Goal: Task Accomplishment & Management: Use online tool/utility

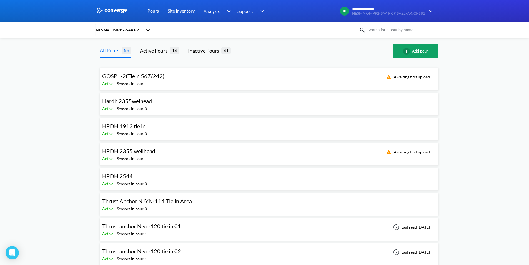
click at [176, 12] on link "Site Inventory" at bounding box center [181, 11] width 27 height 22
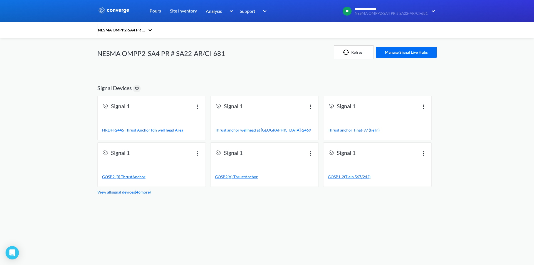
click at [122, 193] on link "View all signal devices ( 46 more)" at bounding box center [123, 192] width 53 height 5
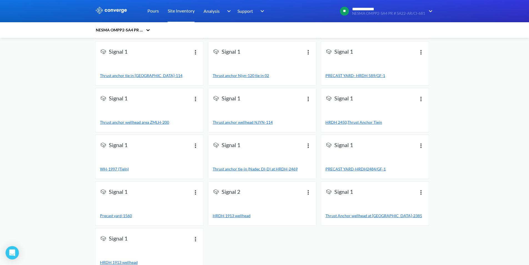
scroll to position [671, 0]
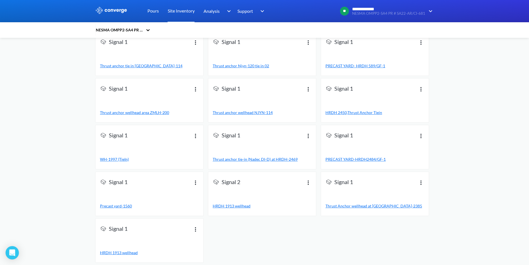
click at [147, 113] on span "Thrust anchor wellhead area ZMLH-200" at bounding box center [134, 112] width 69 height 5
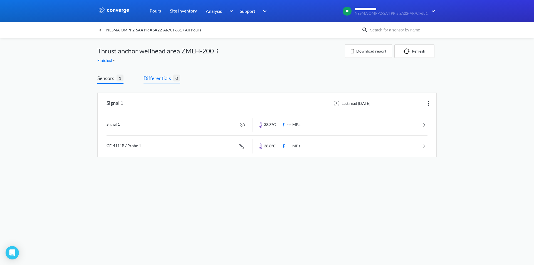
click at [158, 78] on span "Differentials" at bounding box center [158, 78] width 30 height 8
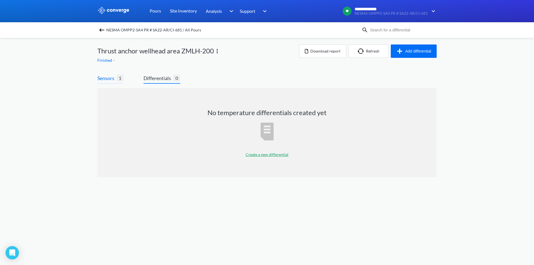
click at [101, 79] on span "Sensors" at bounding box center [106, 78] width 19 height 8
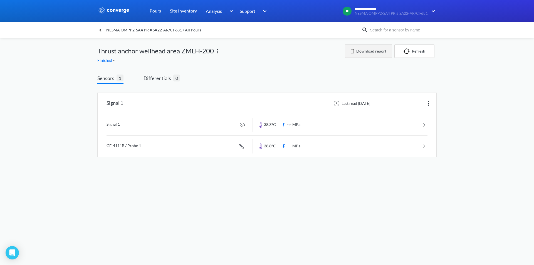
click at [367, 49] on button "Download report" at bounding box center [368, 50] width 47 height 13
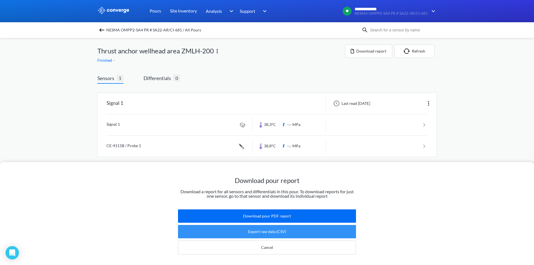
click at [274, 229] on button "Export raw data (CSV)" at bounding box center [267, 231] width 178 height 13
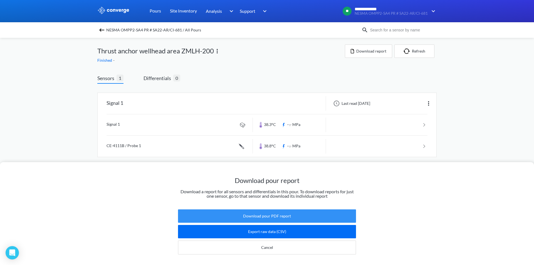
click at [256, 211] on button "Download pour PDF report" at bounding box center [267, 215] width 178 height 13
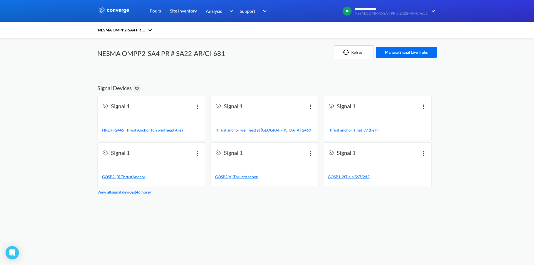
click at [151, 131] on span "HRDH-2445 Thrust Anchor fdn well head Area" at bounding box center [142, 130] width 81 height 5
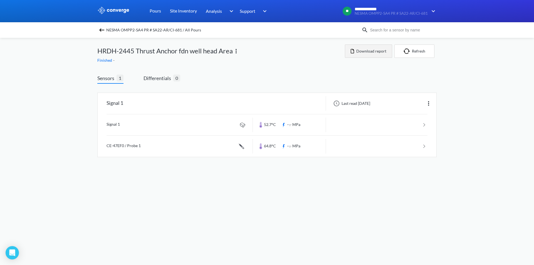
click at [381, 55] on button "Download report" at bounding box center [368, 50] width 47 height 13
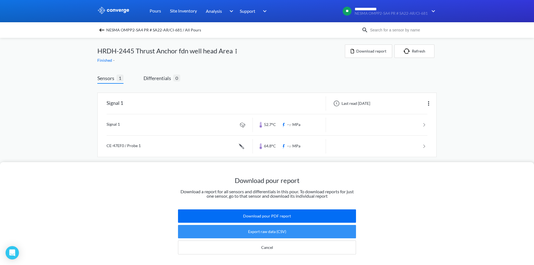
click at [265, 228] on button "Export raw data (CSV)" at bounding box center [267, 231] width 178 height 13
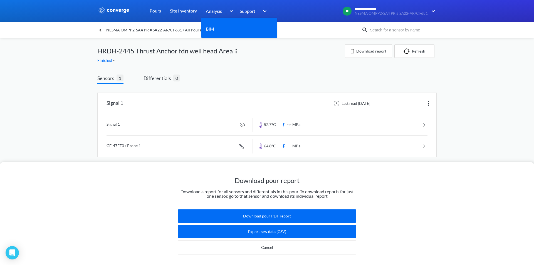
click at [225, 9] on div "Analysis" at bounding box center [220, 11] width 29 height 22
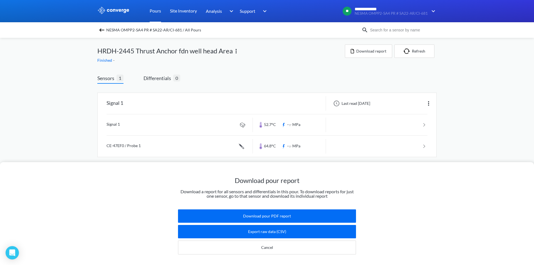
click at [157, 12] on link "Pours" at bounding box center [154, 11] width 11 height 22
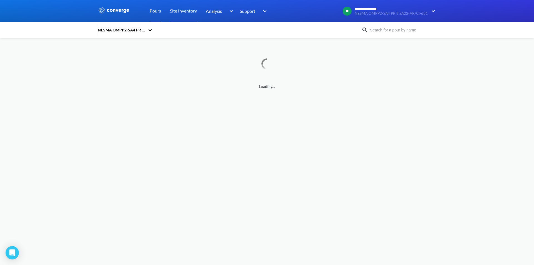
click at [184, 10] on link "Site Inventory" at bounding box center [183, 11] width 27 height 22
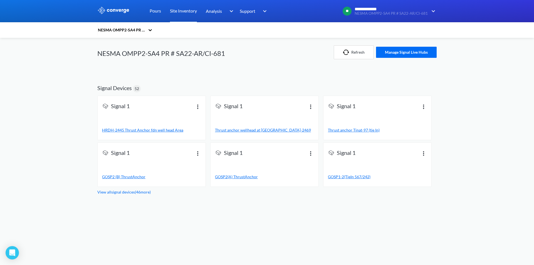
click at [151, 129] on span "HRDH-2445 Thrust Anchor fdn well head Area" at bounding box center [142, 130] width 81 height 5
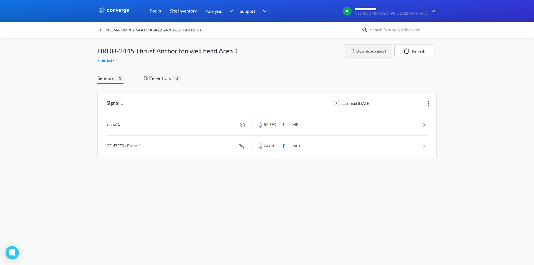
click at [377, 50] on button "Download report" at bounding box center [368, 50] width 47 height 13
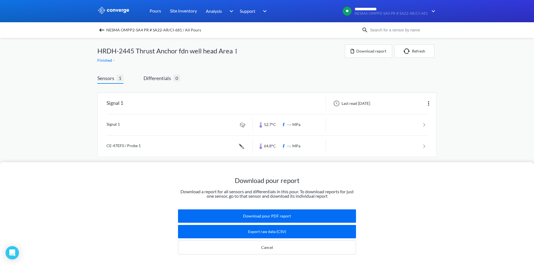
click at [161, 76] on div "Download pour report Download a report for all sensors and differentials in thi…" at bounding box center [267, 132] width 534 height 265
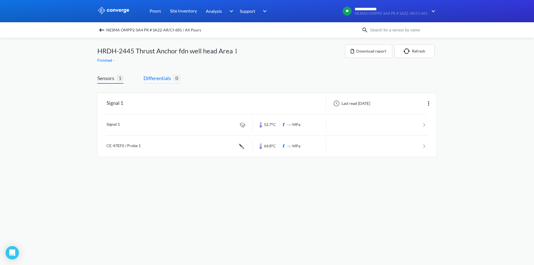
click at [160, 78] on span "Differentials" at bounding box center [158, 78] width 30 height 8
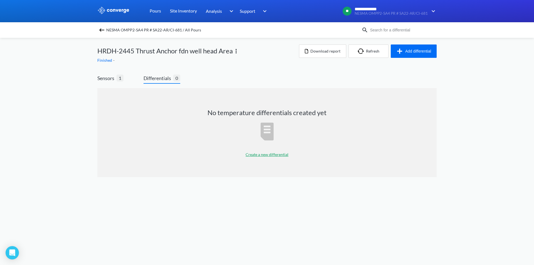
click at [269, 157] on p "Create a new differential" at bounding box center [266, 154] width 43 height 6
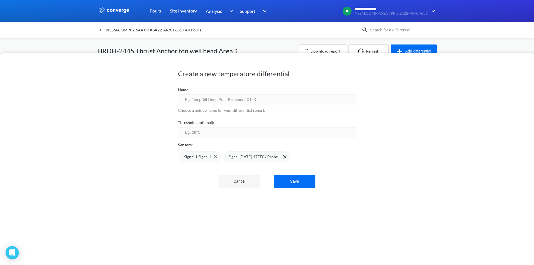
click at [231, 180] on button "Cancel" at bounding box center [239, 181] width 42 height 13
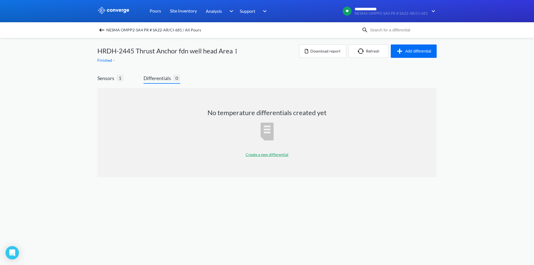
click at [280, 154] on p "Create a new differential" at bounding box center [266, 154] width 43 height 6
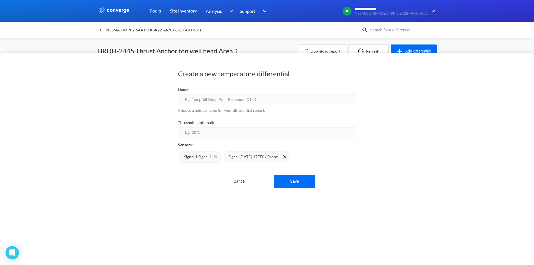
click at [196, 158] on span "Signal 1 Signal 1" at bounding box center [198, 157] width 28 height 6
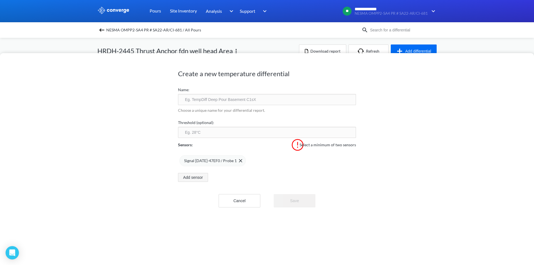
click at [195, 176] on button "Add sensor" at bounding box center [193, 177] width 30 height 9
click at [257, 159] on span "Signal 1 Signal 1" at bounding box center [267, 161] width 28 height 6
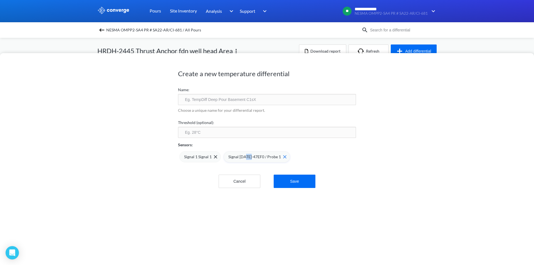
drag, startPoint x: 247, startPoint y: 158, endPoint x: 242, endPoint y: 158, distance: 5.3
click at [242, 158] on span "Signal [DATE]-47EF0 / Probe 1" at bounding box center [254, 157] width 53 height 6
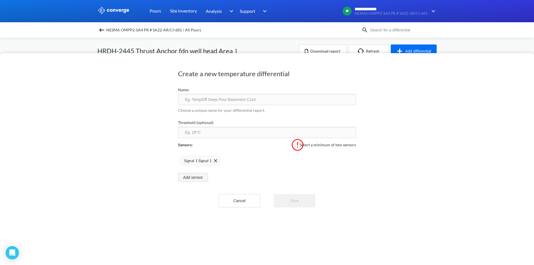
click at [193, 180] on button "Add sensor" at bounding box center [193, 177] width 30 height 9
click at [271, 181] on div "Done" at bounding box center [267, 174] width 178 height 16
click at [293, 173] on div "Done" at bounding box center [267, 174] width 178 height 16
click at [188, 177] on button "Done" at bounding box center [193, 177] width 30 height 9
click at [198, 177] on button "Add sensor" at bounding box center [193, 177] width 30 height 9
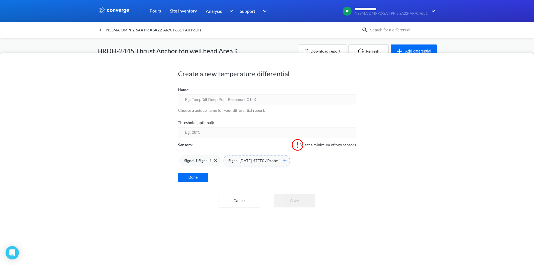
click at [247, 162] on span "Signal [DATE]-47EF0 / Probe 1" at bounding box center [254, 161] width 53 height 6
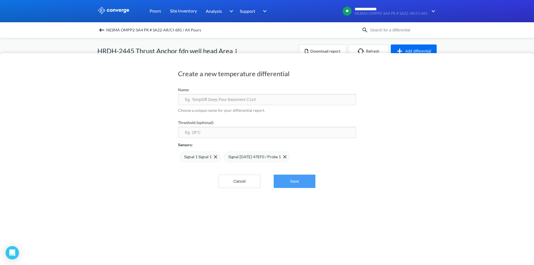
click at [288, 181] on button "Save" at bounding box center [294, 181] width 42 height 13
click at [293, 180] on button "Save" at bounding box center [294, 181] width 42 height 13
click at [243, 96] on input "text" at bounding box center [267, 99] width 178 height 11
type input "HRDH-2445"
click at [298, 180] on button "Save" at bounding box center [294, 181] width 42 height 13
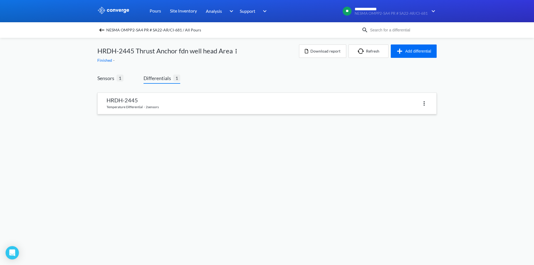
click at [133, 101] on link at bounding box center [267, 103] width 338 height 21
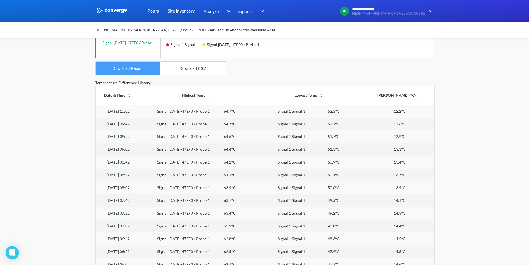
click at [138, 67] on div "Download Report" at bounding box center [128, 68] width 30 height 4
click at [202, 68] on div "Download CSV" at bounding box center [193, 68] width 26 height 4
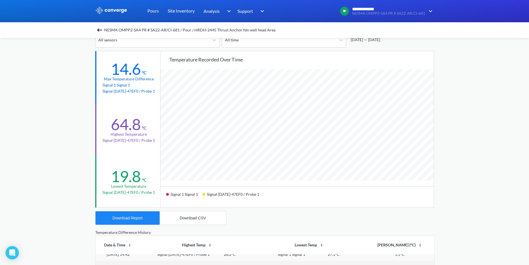
scroll to position [118, 0]
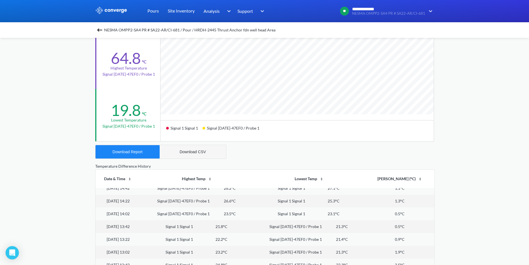
click at [192, 155] on button "Download CSV" at bounding box center [193, 151] width 66 height 13
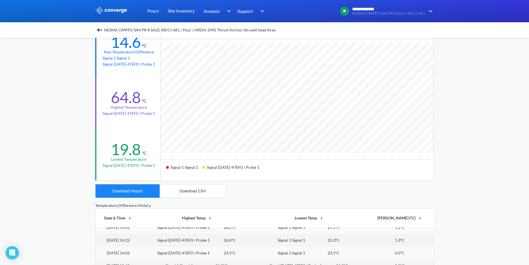
scroll to position [0, 0]
